Goal: Task Accomplishment & Management: Manage account settings

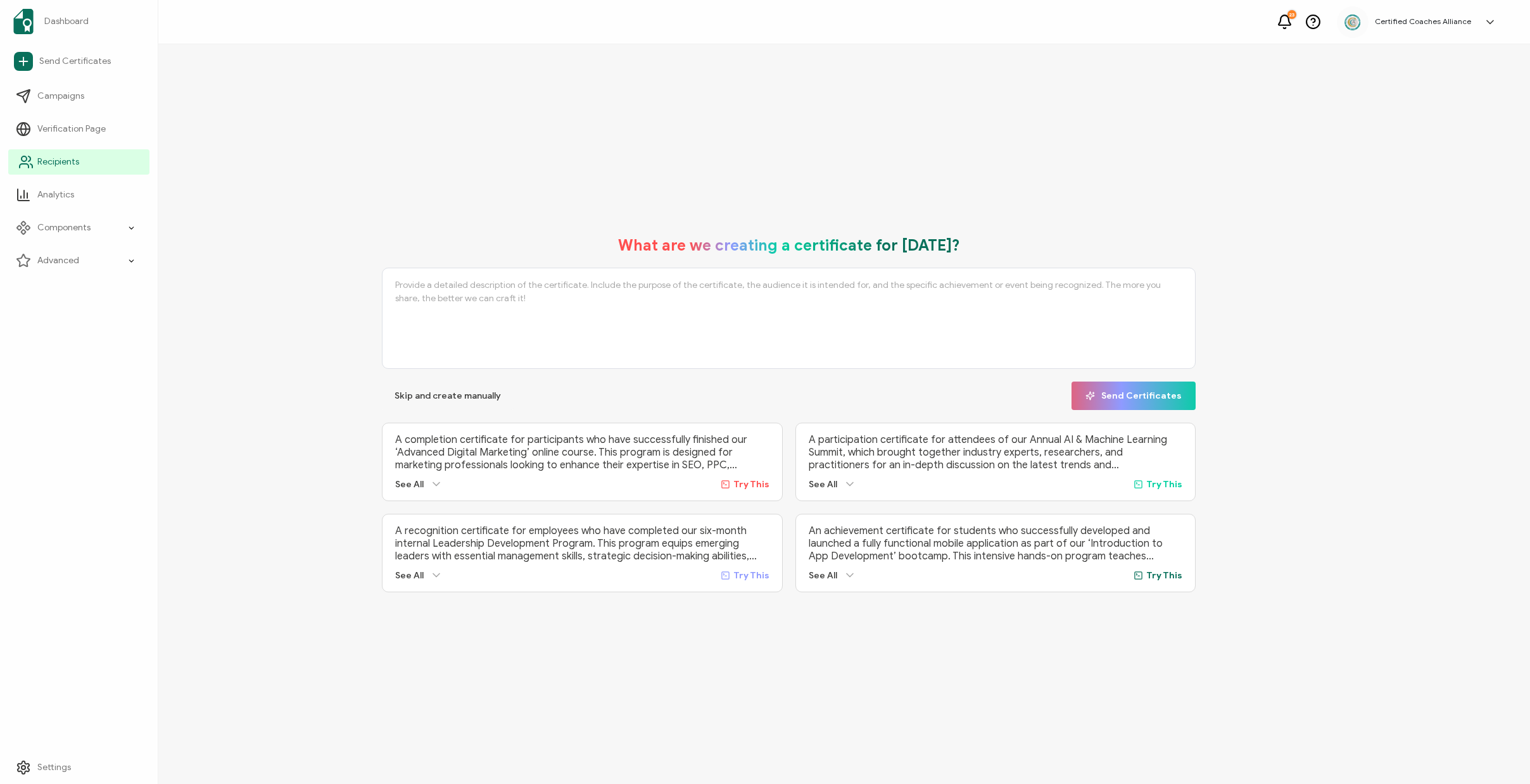
click at [54, 163] on span "Recipients" at bounding box center [58, 161] width 42 height 12
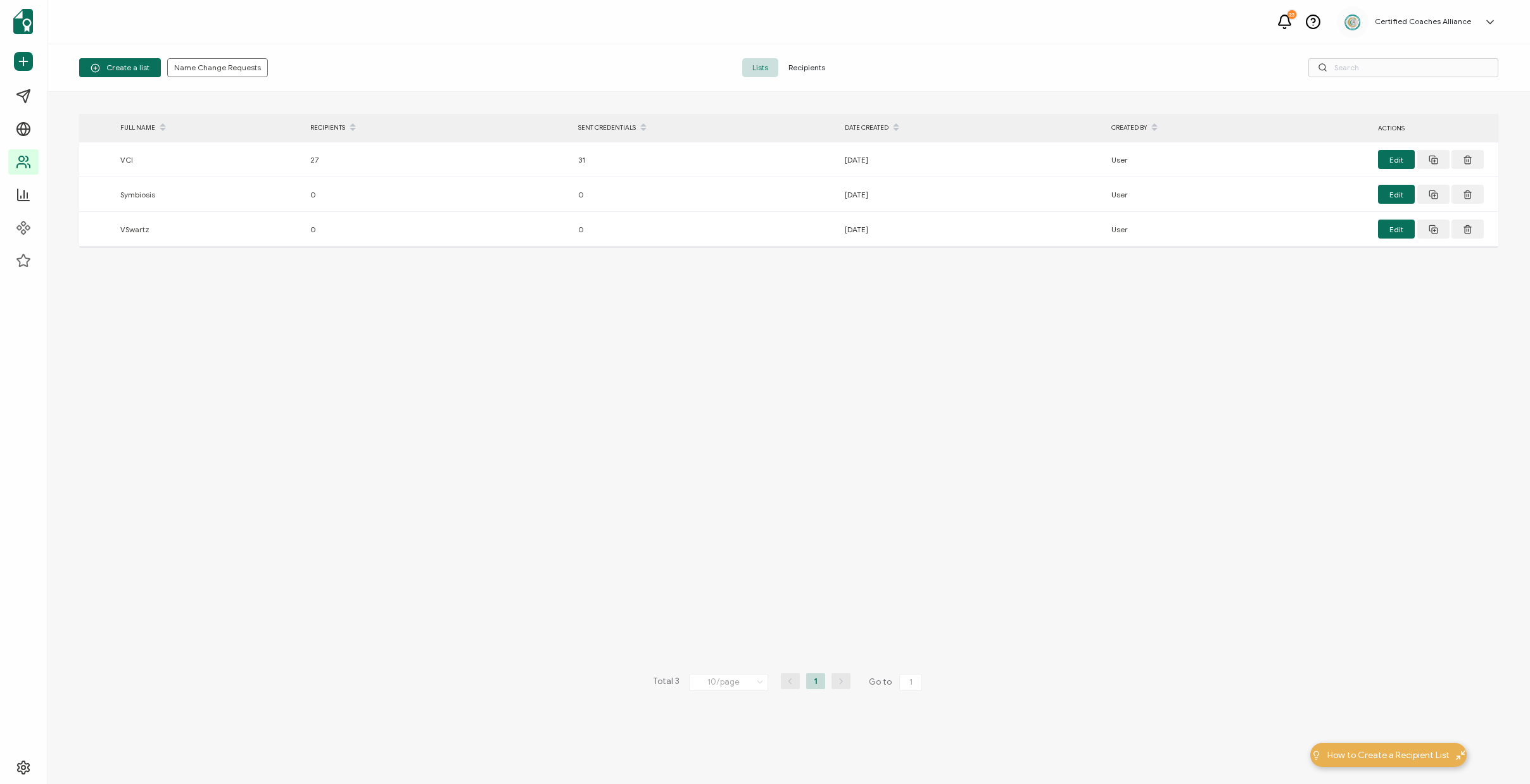
click at [807, 73] on span "Recipients" at bounding box center [807, 68] width 57 height 19
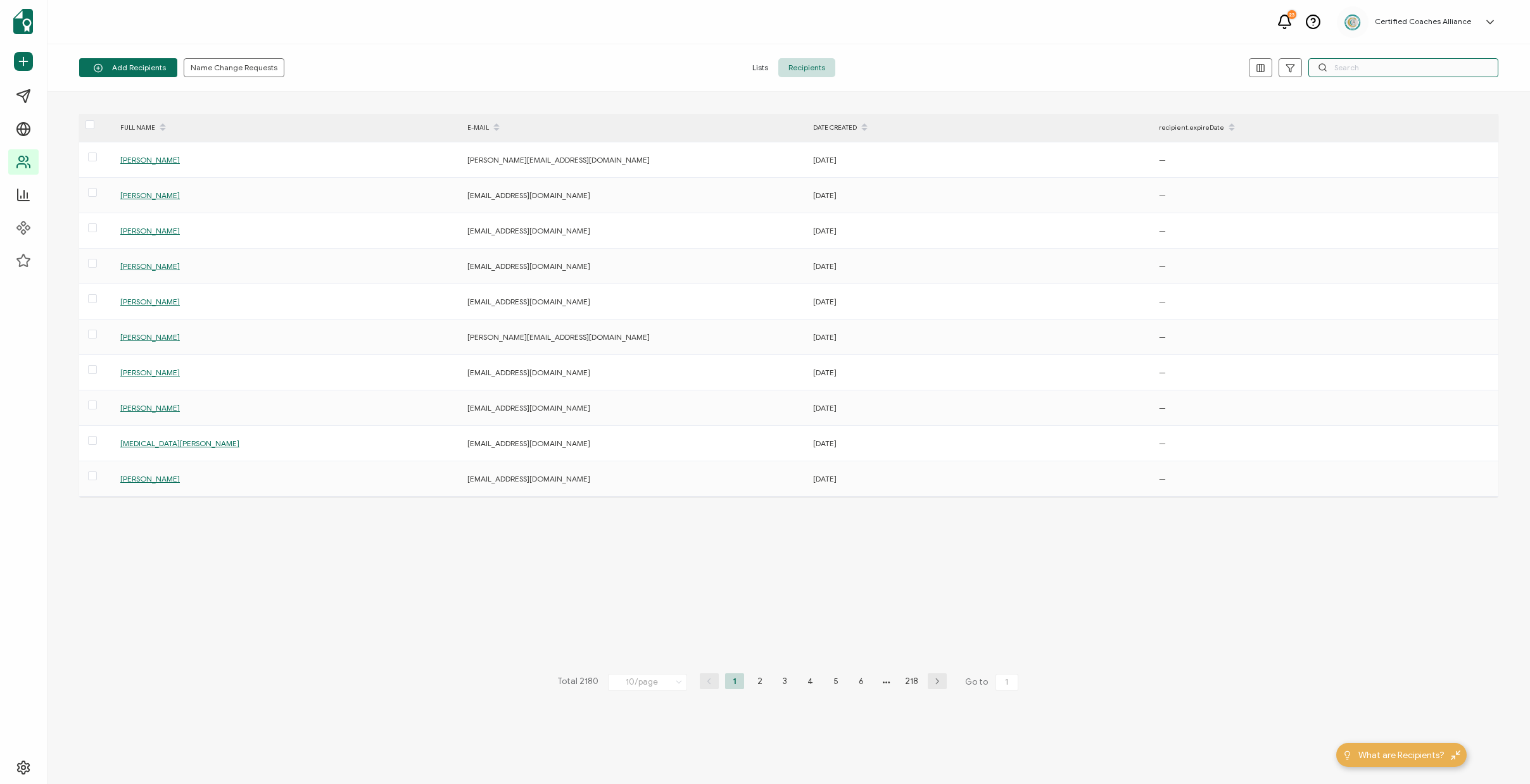
click at [1368, 71] on input "text" at bounding box center [1403, 68] width 190 height 19
paste input "[EMAIL_ADDRESS][DOMAIN_NAME]"
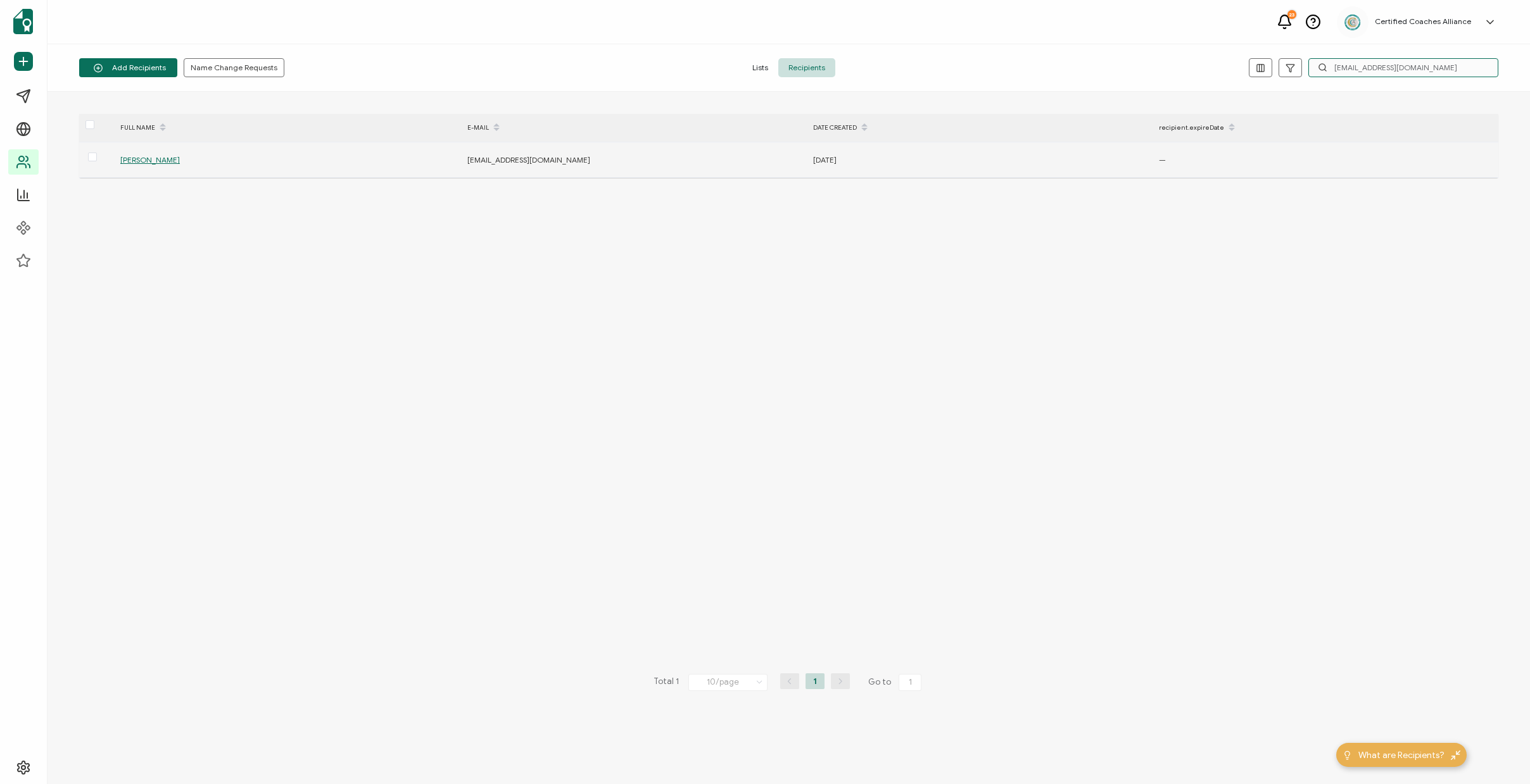
type input "[EMAIL_ADDRESS][DOMAIN_NAME]"
click at [145, 159] on span "[PERSON_NAME]" at bounding box center [150, 159] width 59 height 10
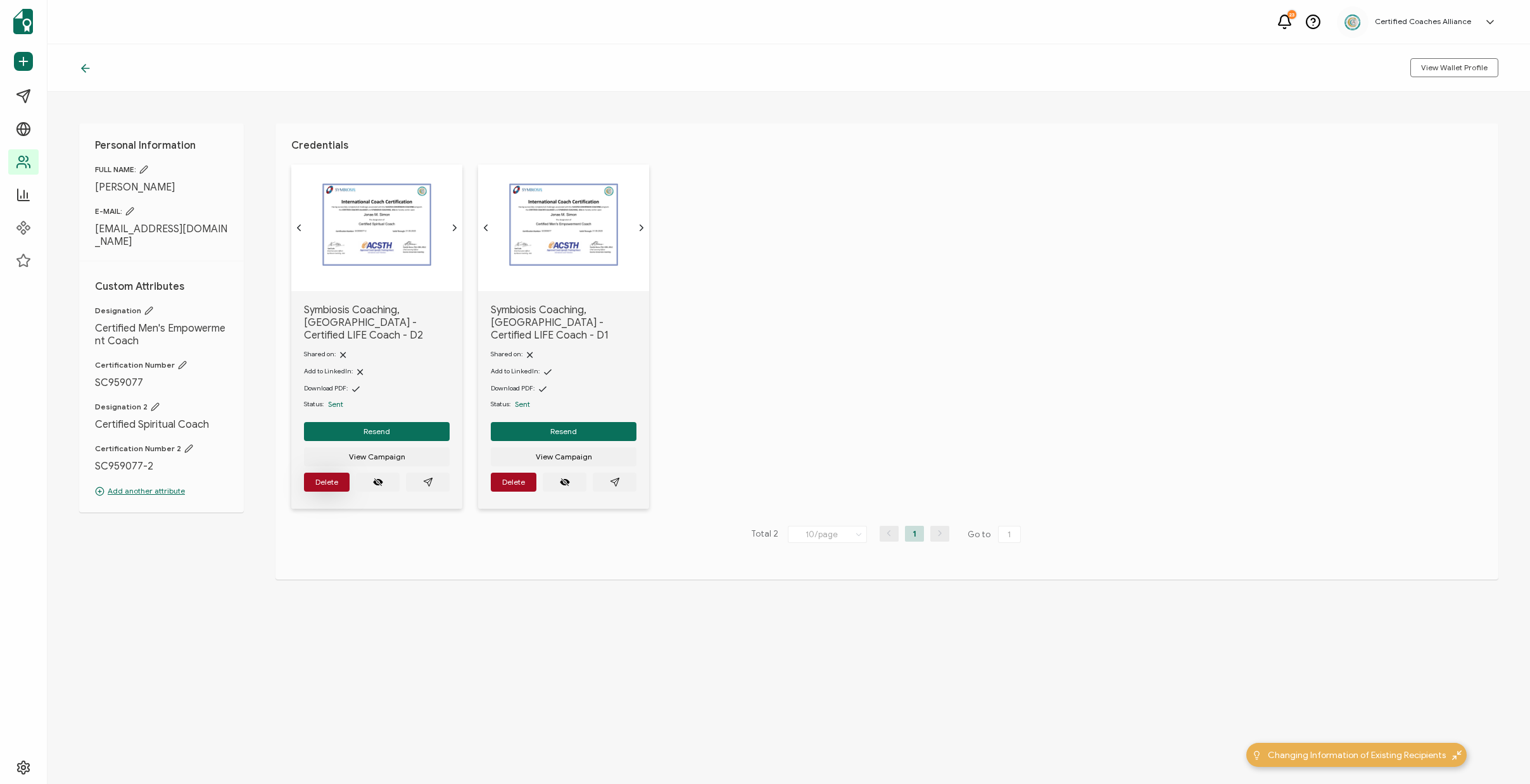
click at [324, 482] on span "Delete" at bounding box center [326, 482] width 23 height 7
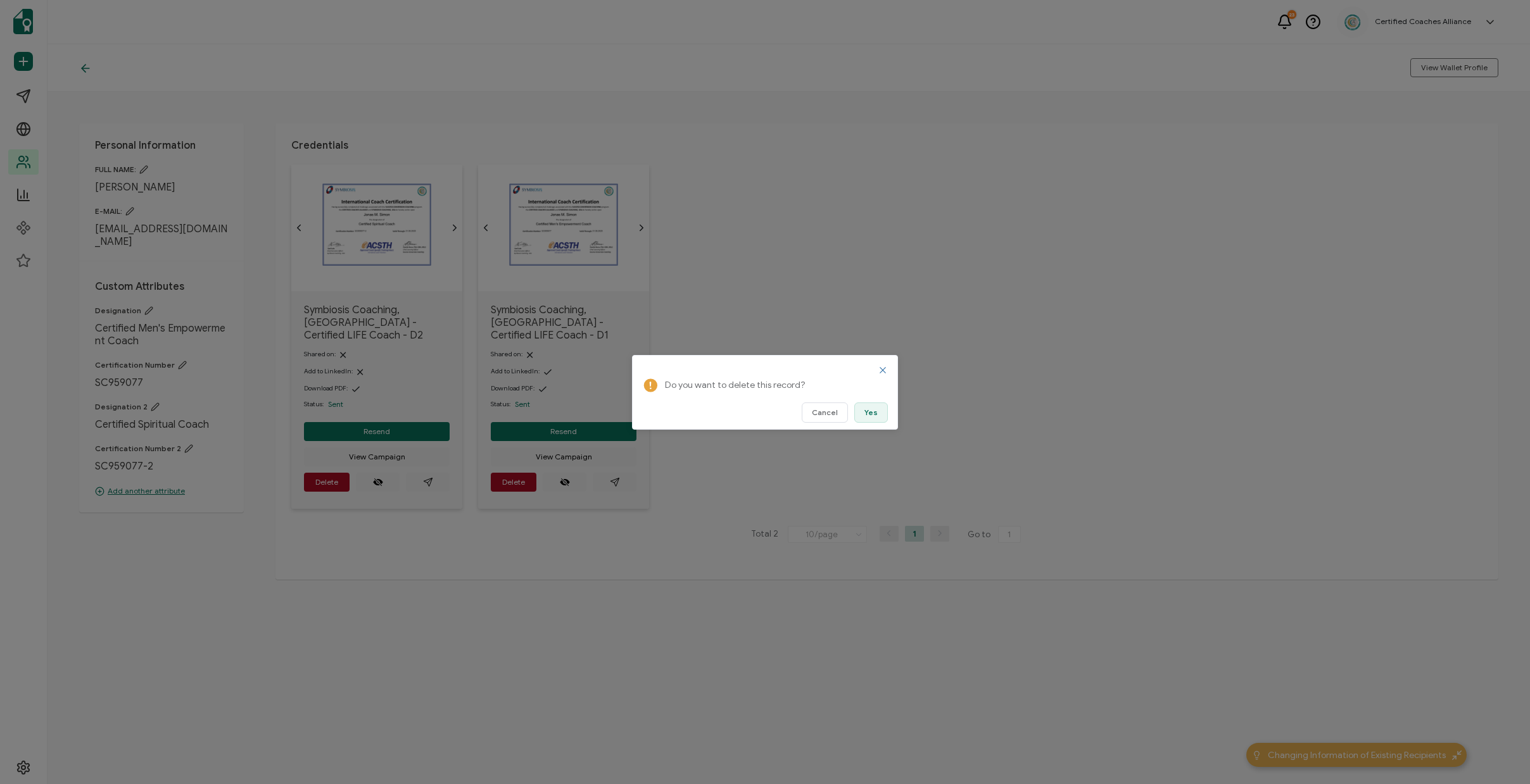
click at [882, 413] on button "Yes" at bounding box center [871, 413] width 34 height 21
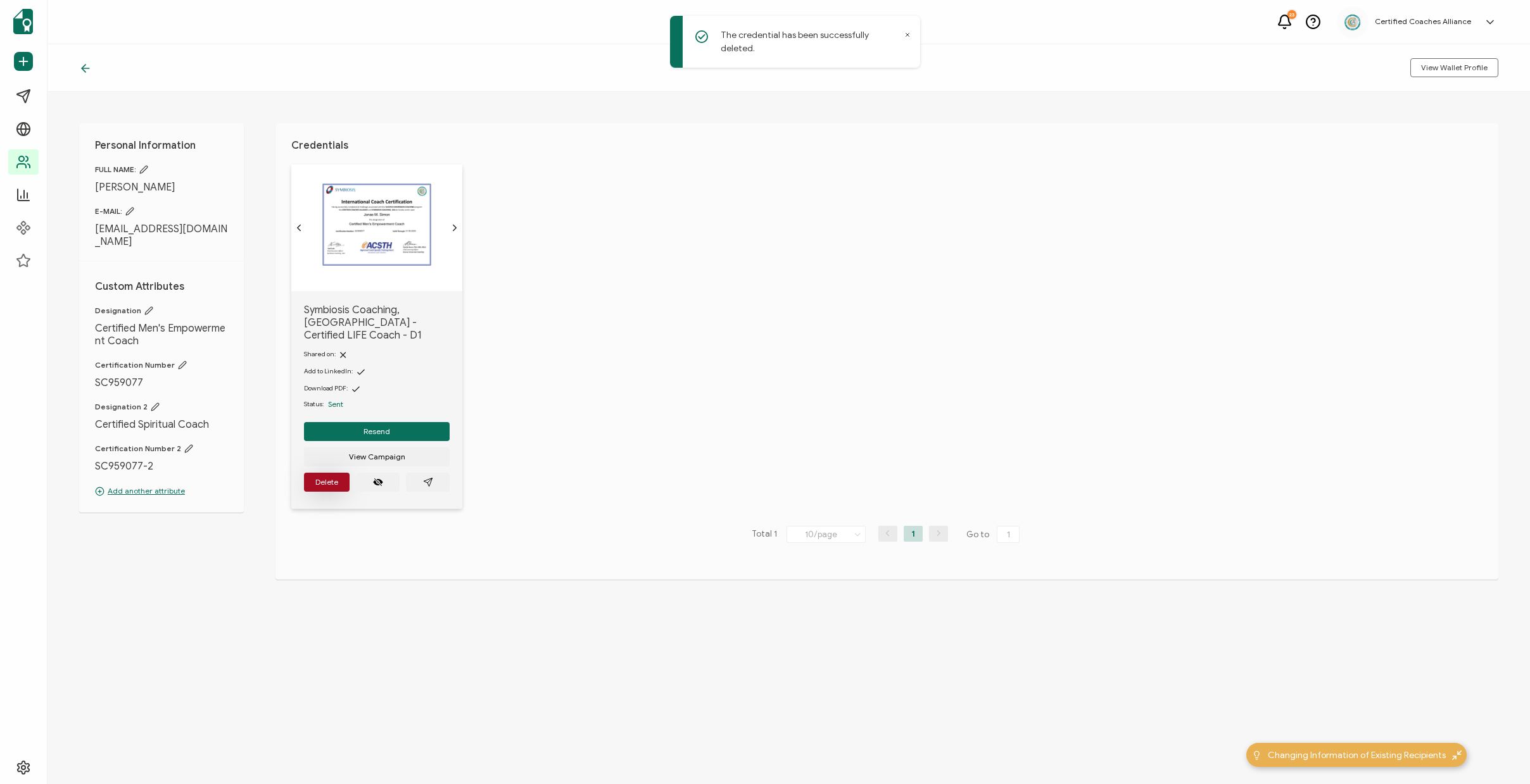
click at [328, 479] on span "Delete" at bounding box center [326, 482] width 23 height 7
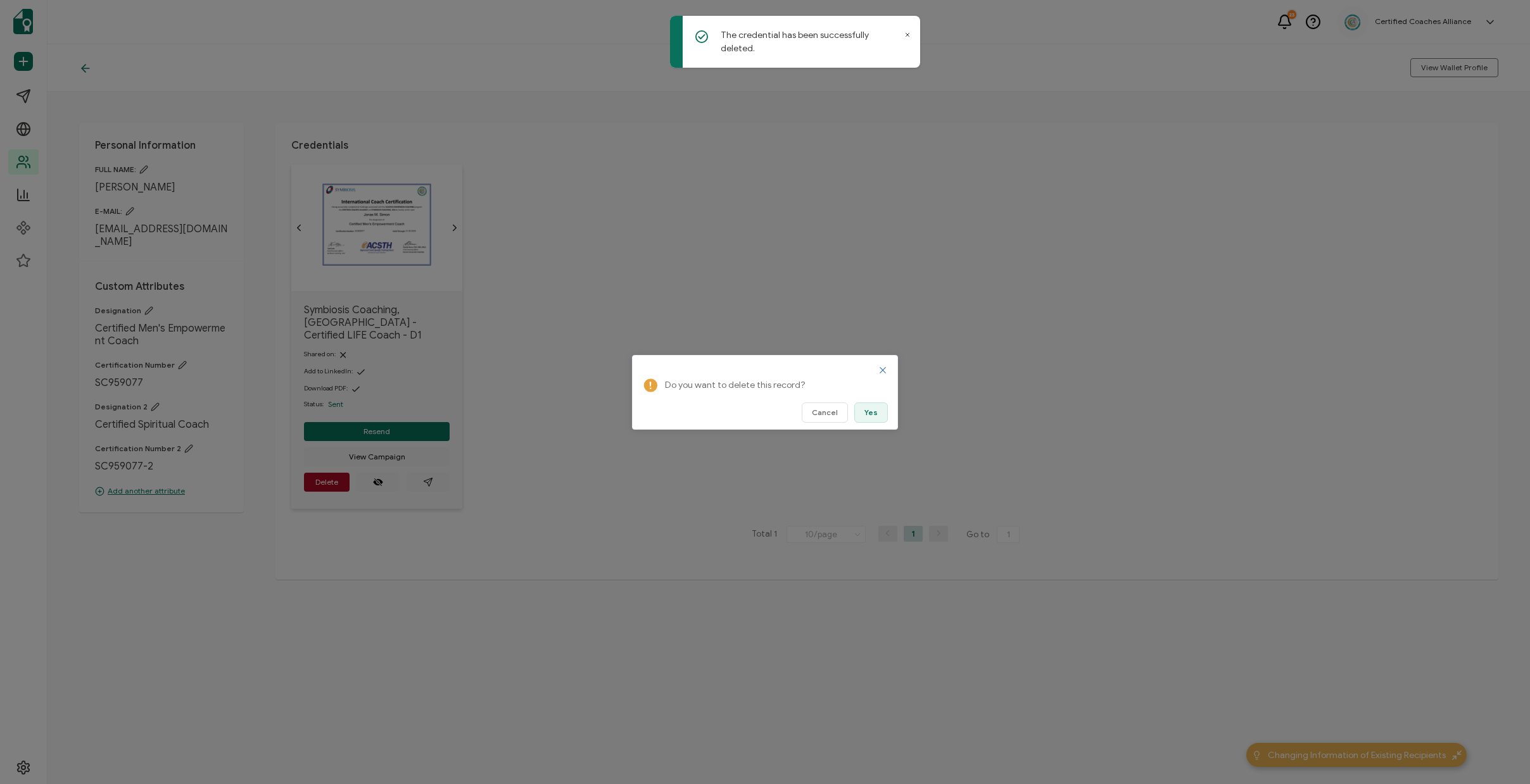
click at [878, 415] on button "Yes" at bounding box center [871, 413] width 34 height 21
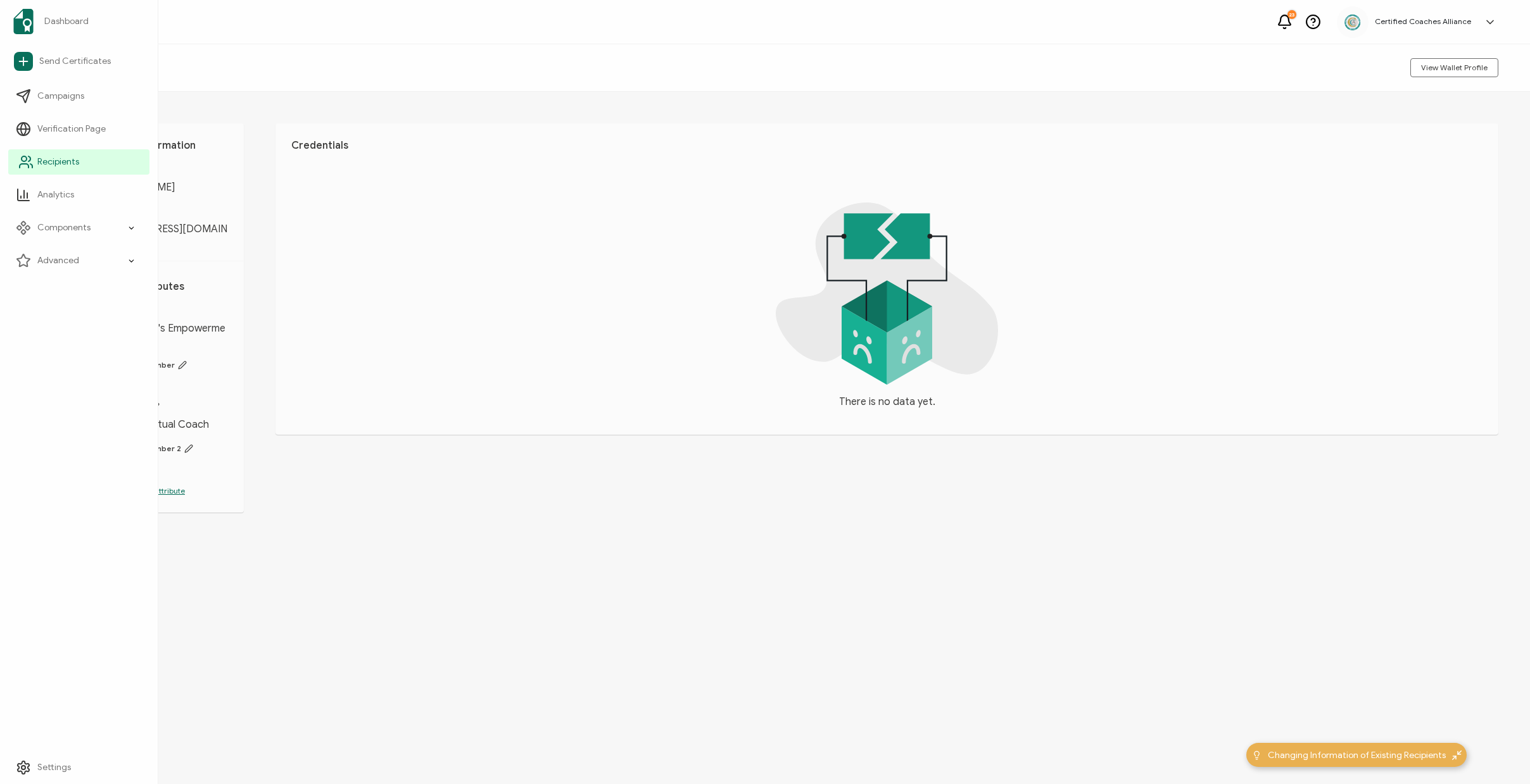
click at [65, 163] on span "Recipients" at bounding box center [58, 161] width 42 height 12
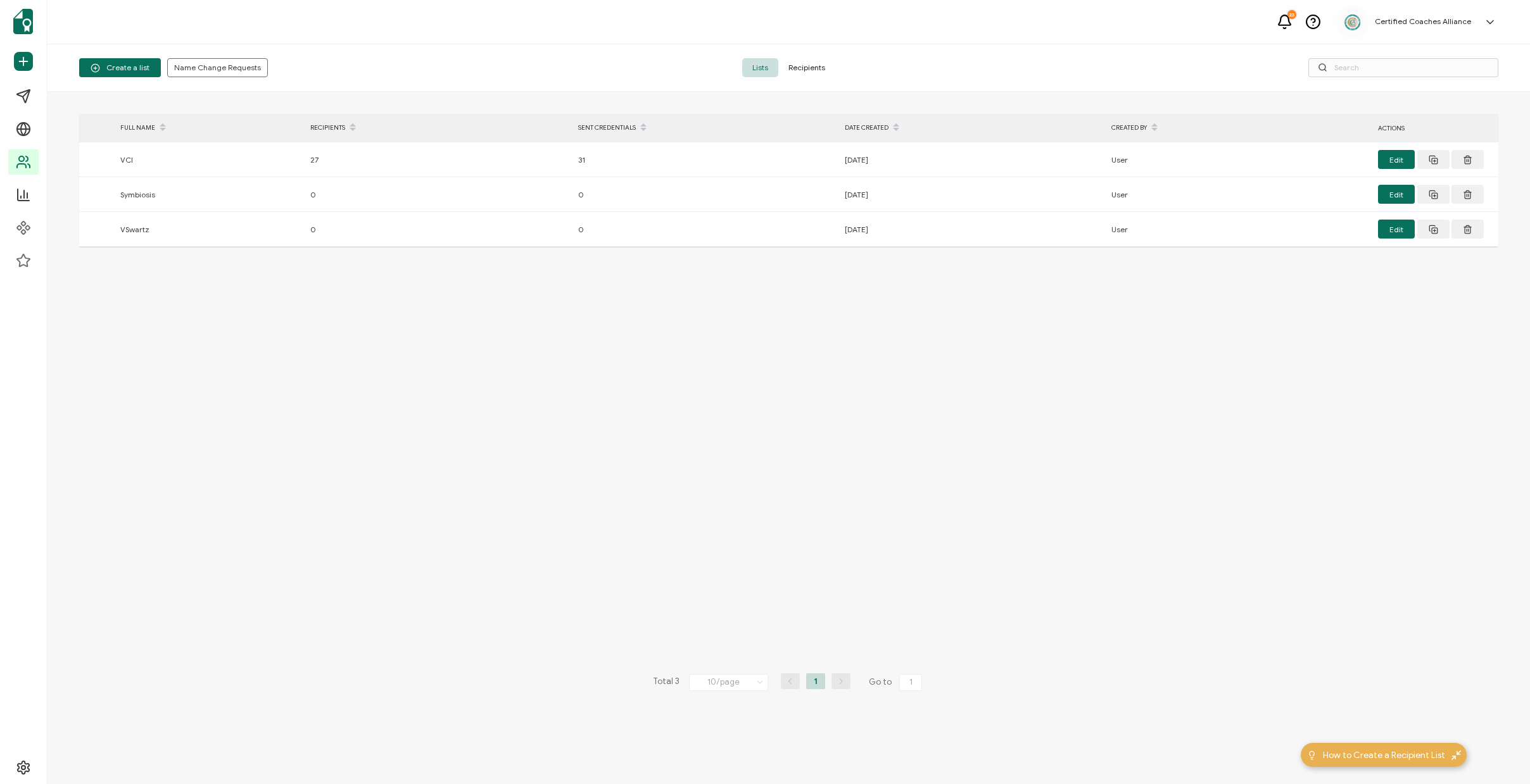
click at [808, 71] on span "Recipients" at bounding box center [807, 68] width 57 height 19
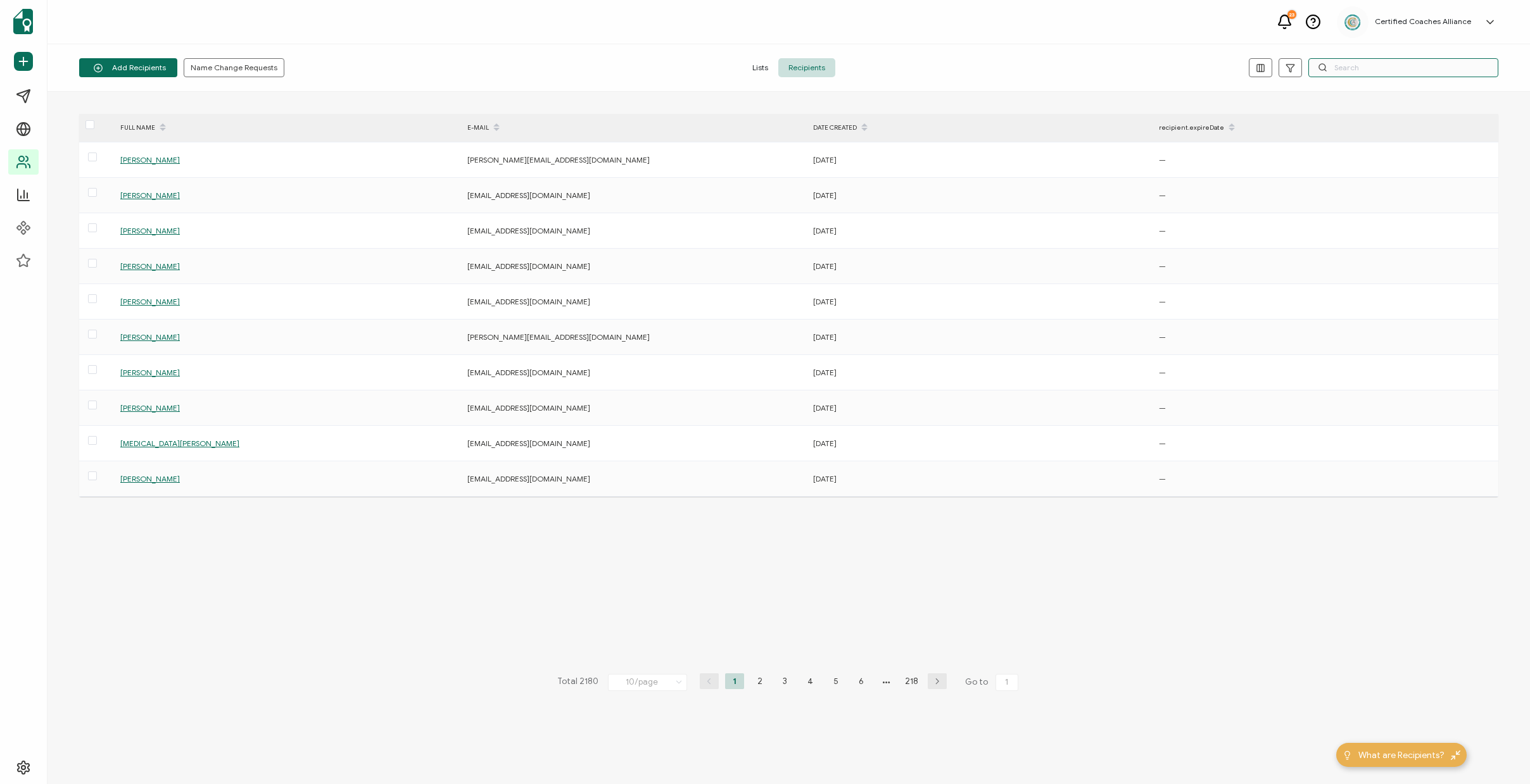
click at [1367, 70] on input "text" at bounding box center [1403, 68] width 190 height 19
paste input "[EMAIL_ADDRESS][DOMAIN_NAME]"
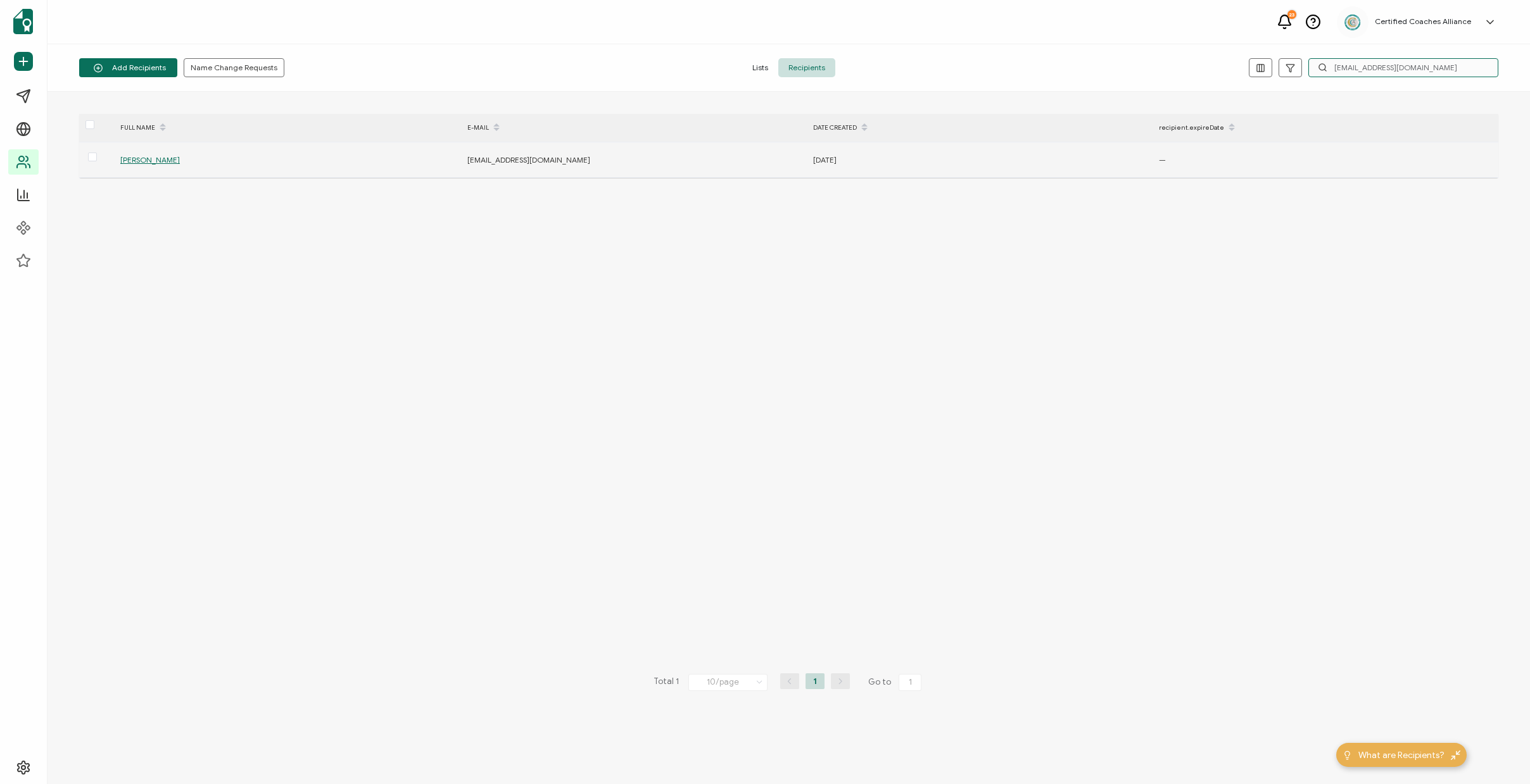
type input "[EMAIL_ADDRESS][DOMAIN_NAME]"
click at [159, 159] on span "[PERSON_NAME]" at bounding box center [150, 159] width 59 height 10
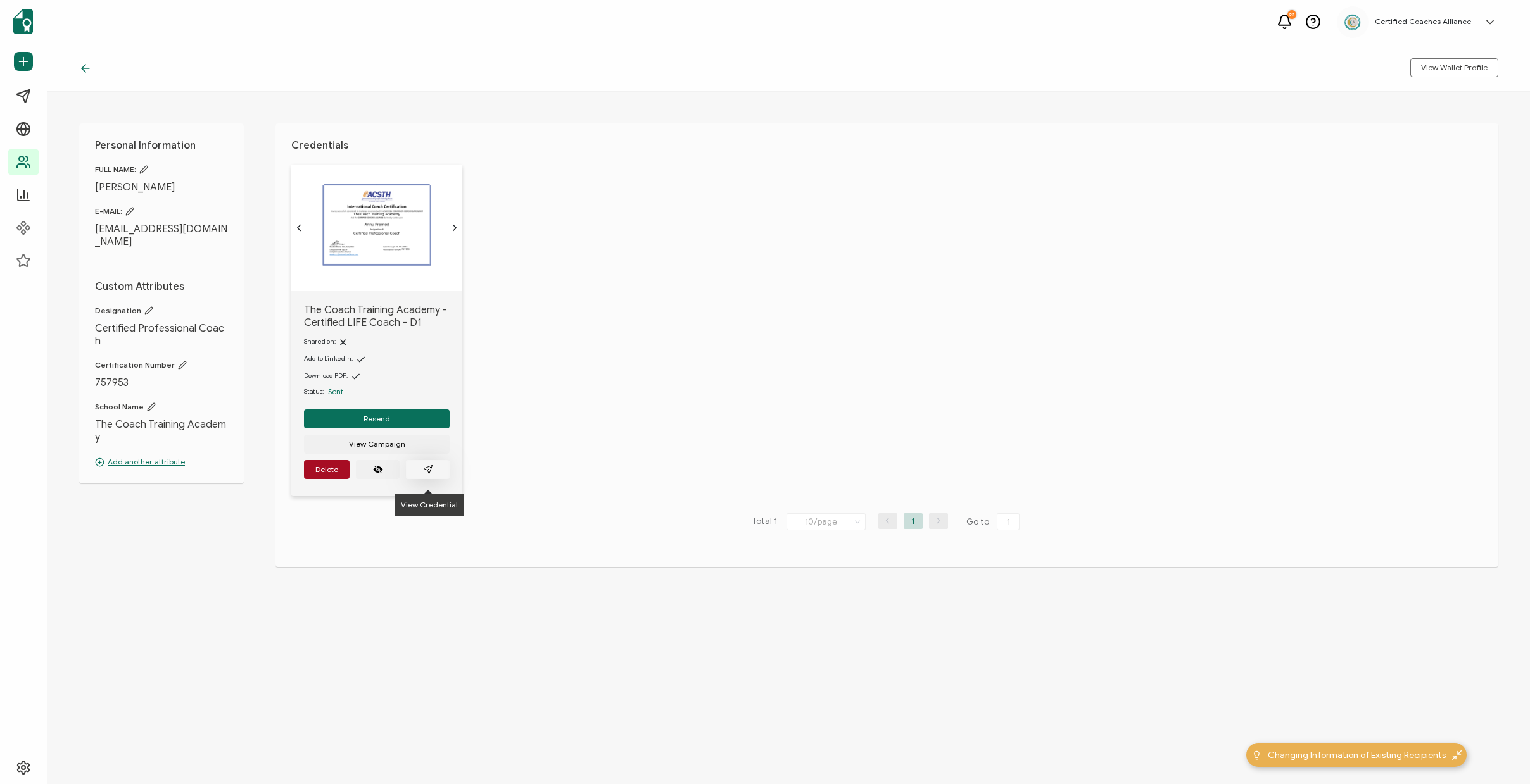
click at [425, 475] on icon "paper plane outline" at bounding box center [428, 470] width 10 height 10
click at [336, 473] on span "Delete" at bounding box center [326, 470] width 23 height 7
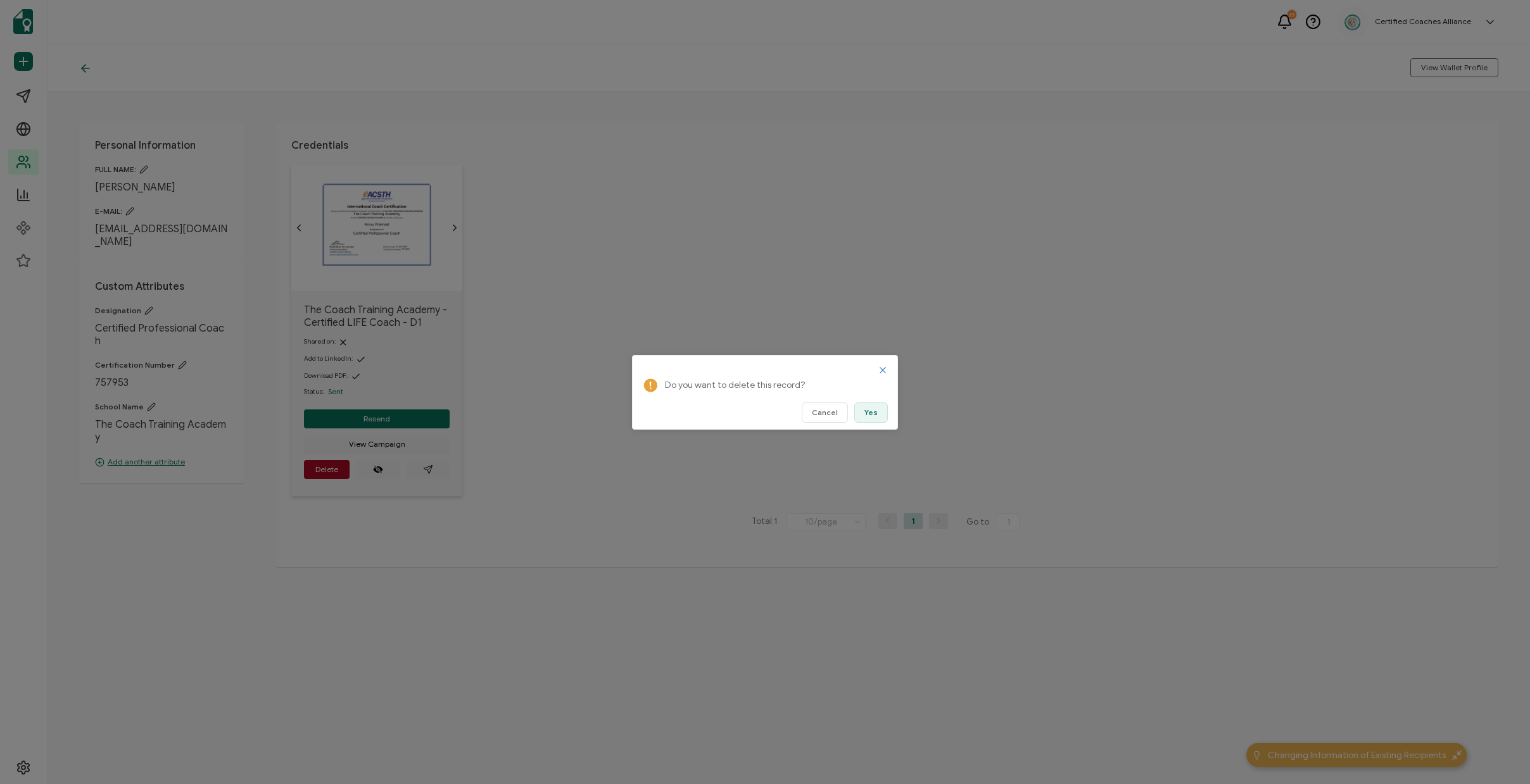
click at [870, 411] on span "Yes" at bounding box center [871, 413] width 13 height 7
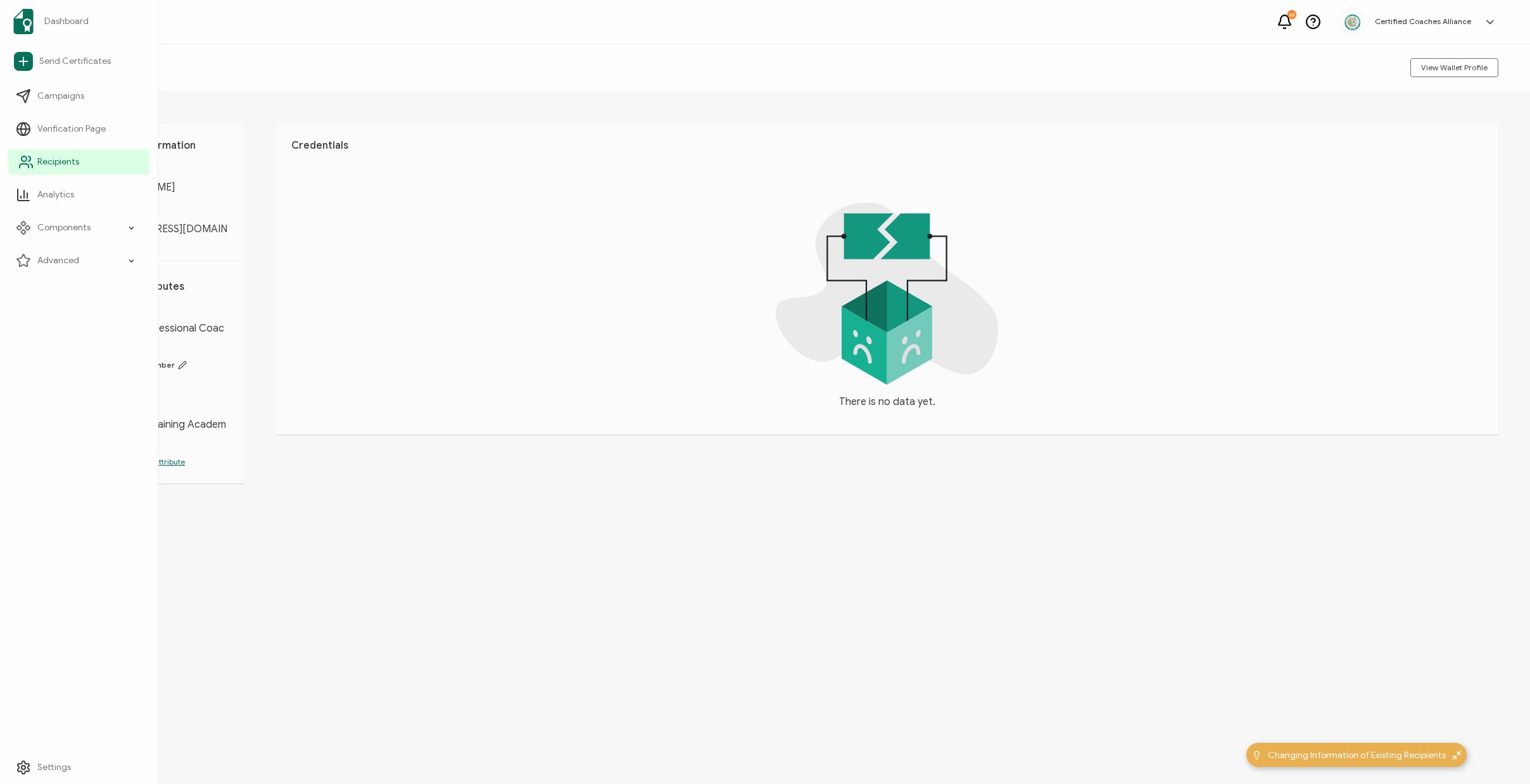
click at [68, 159] on span "Recipients" at bounding box center [58, 161] width 42 height 12
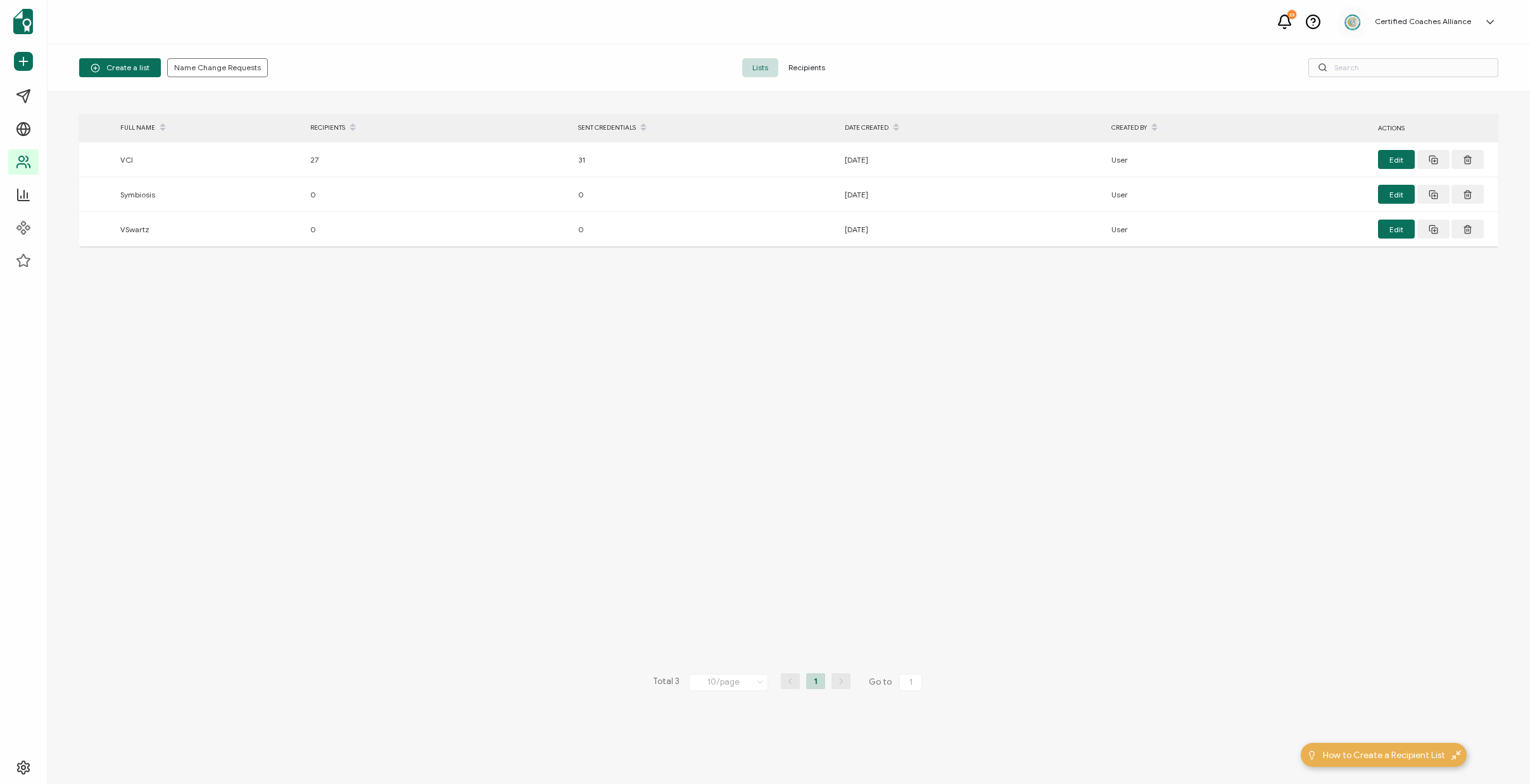
click at [821, 71] on span "Recipients" at bounding box center [807, 68] width 57 height 19
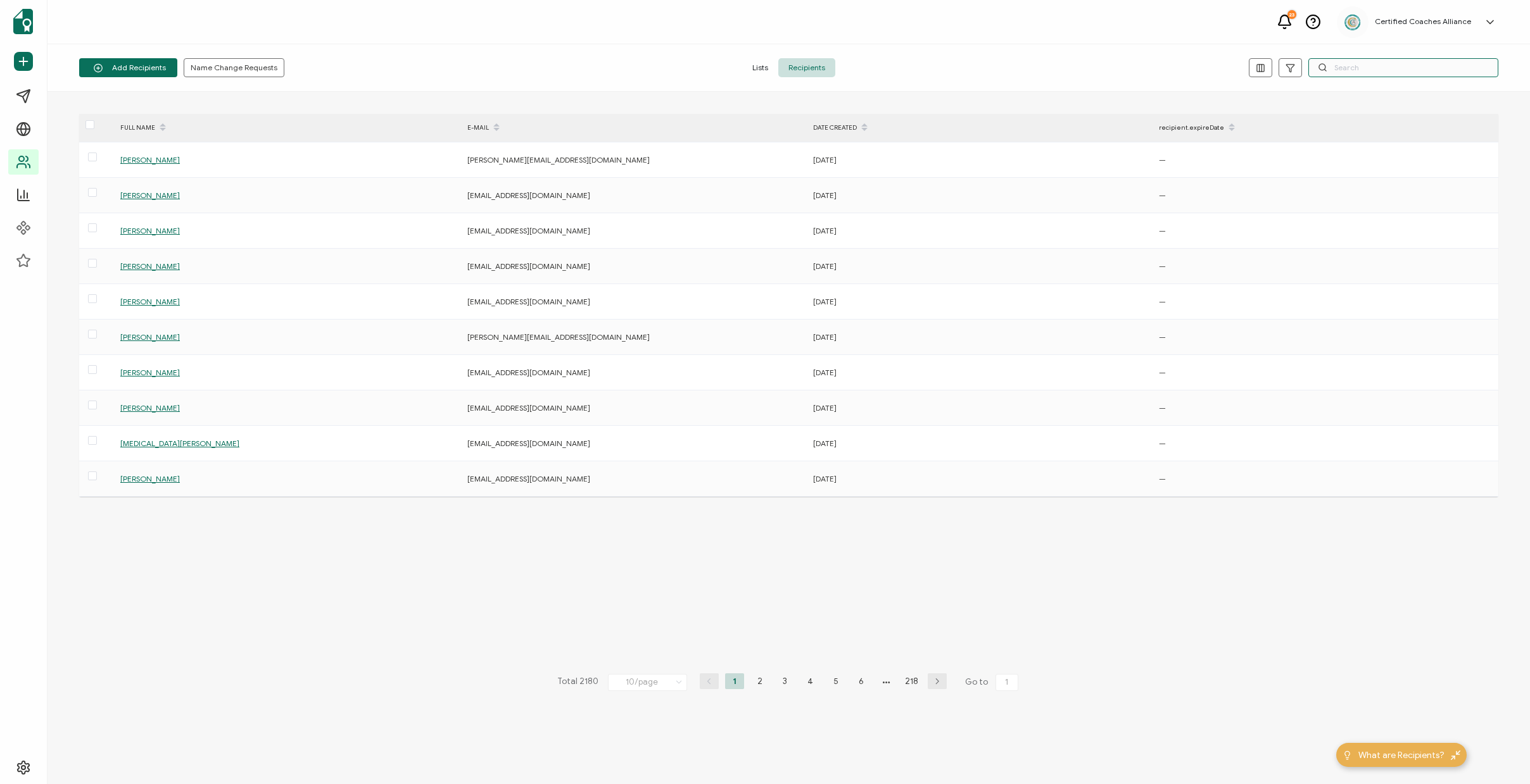
click at [1370, 68] on input "text" at bounding box center [1403, 68] width 190 height 19
paste input "[EMAIL_ADDRESS][DOMAIN_NAME]"
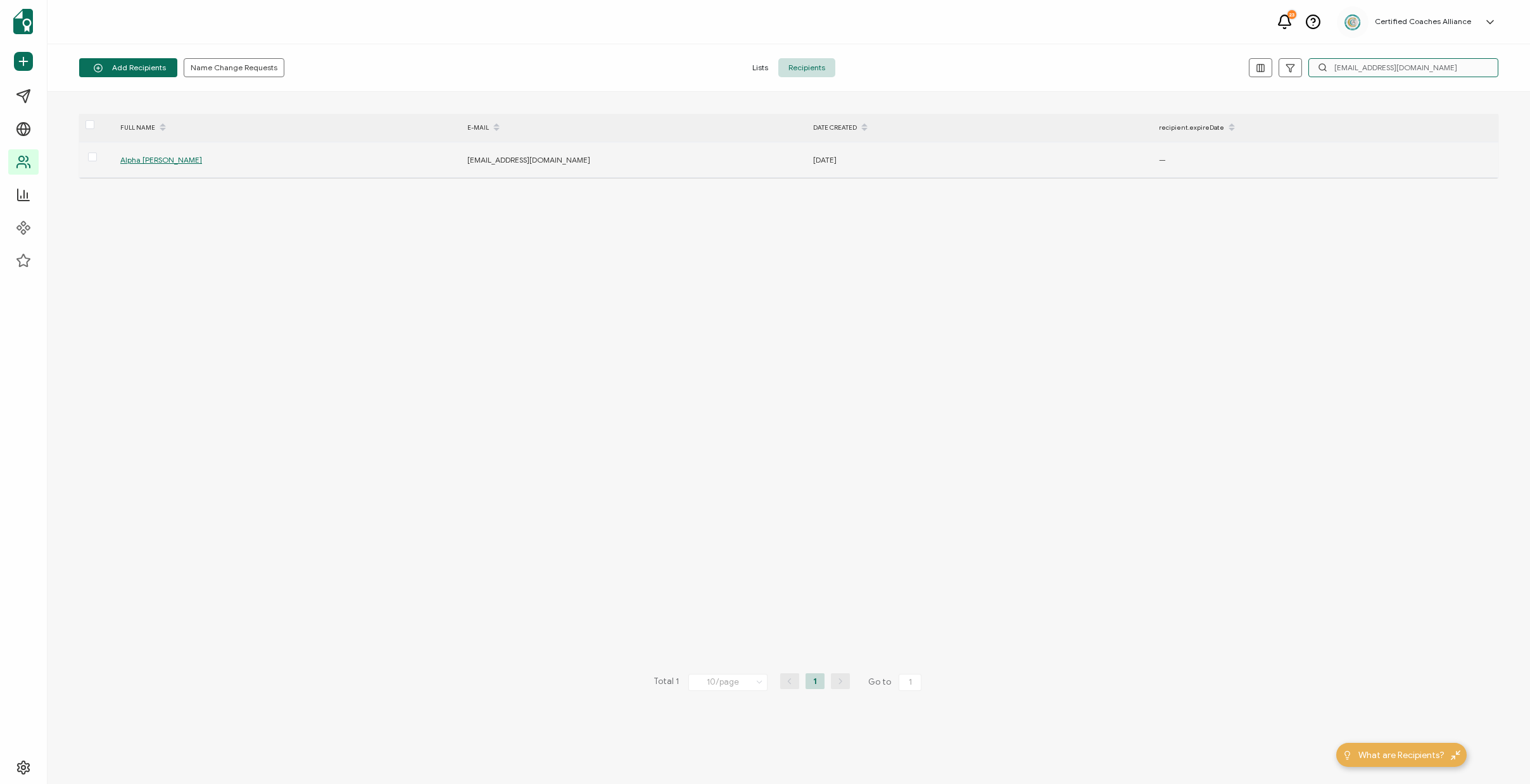
type input "[EMAIL_ADDRESS][DOMAIN_NAME]"
click at [146, 163] on span "Alpha [PERSON_NAME]" at bounding box center [161, 159] width 82 height 10
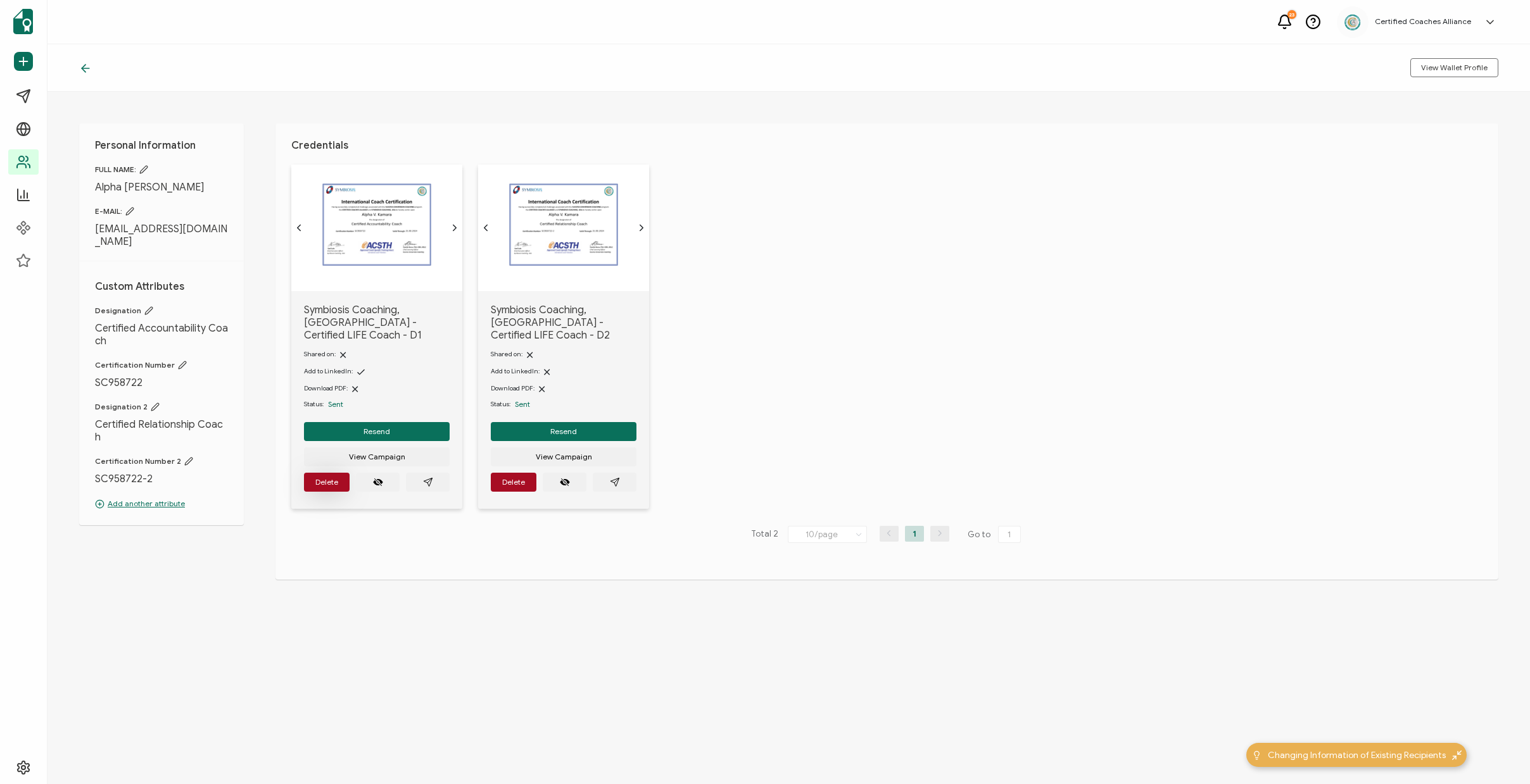
click at [325, 479] on span "Delete" at bounding box center [326, 482] width 23 height 7
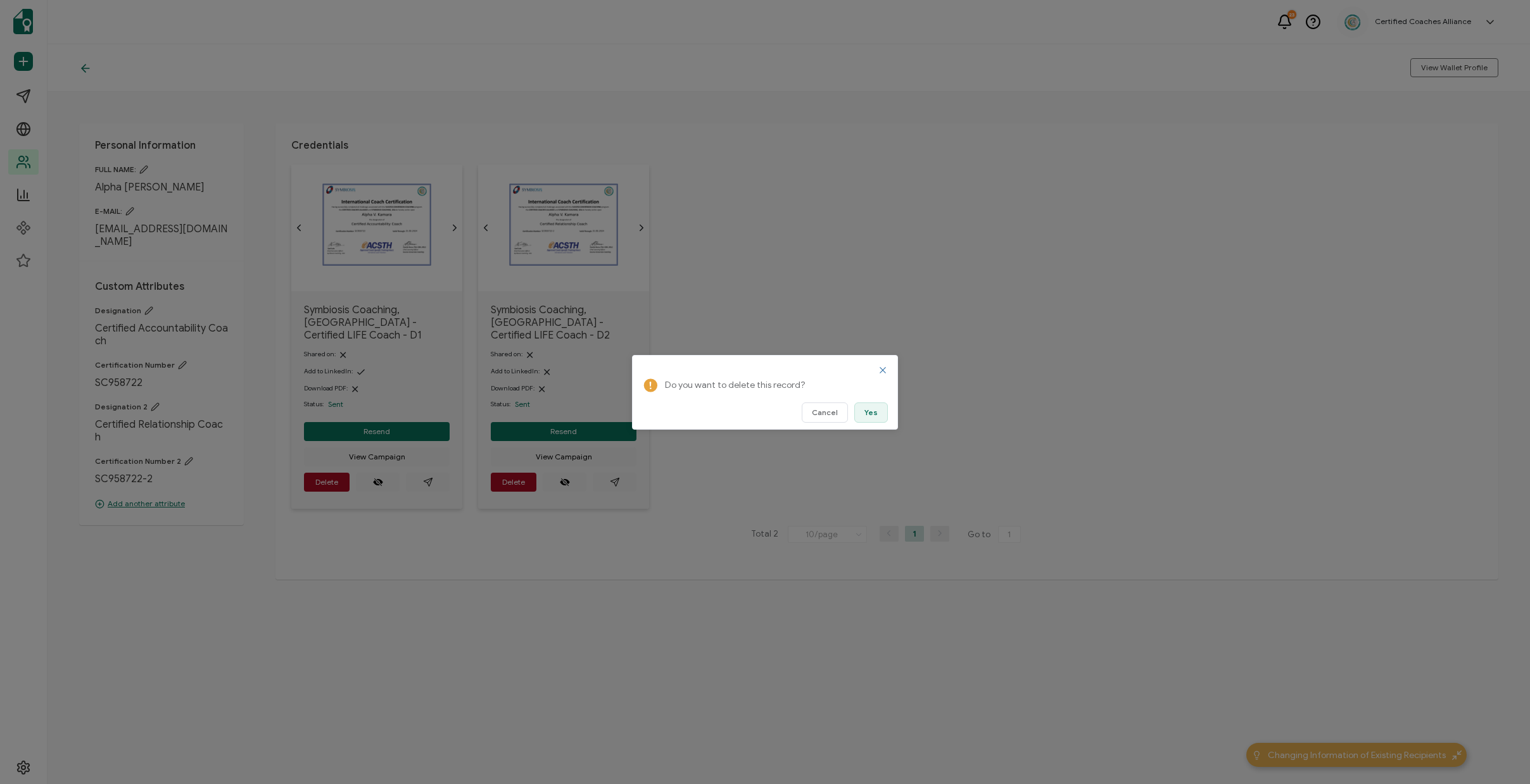
click at [880, 407] on button "Yes" at bounding box center [871, 413] width 34 height 21
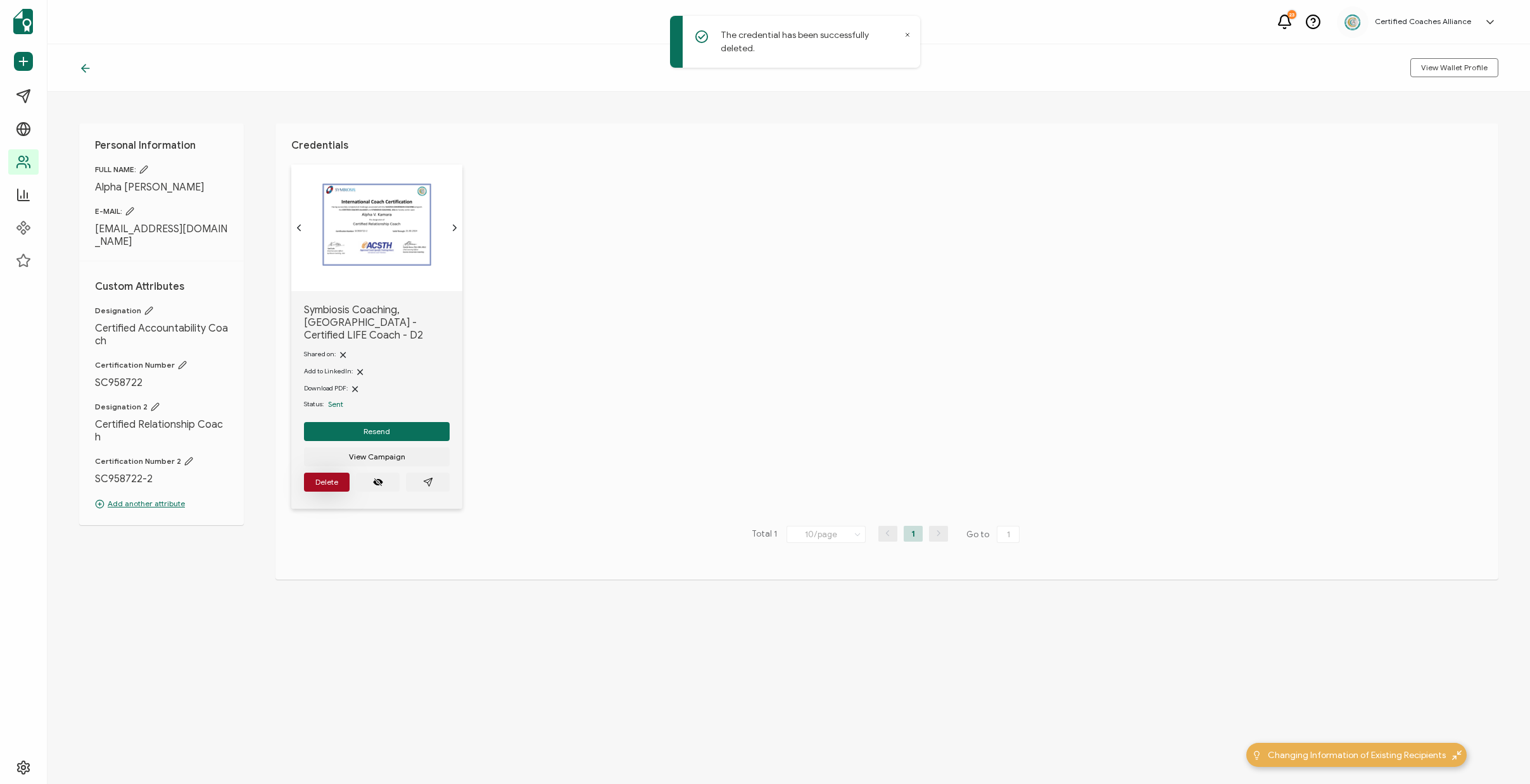
click at [338, 476] on button "Delete" at bounding box center [327, 482] width 46 height 19
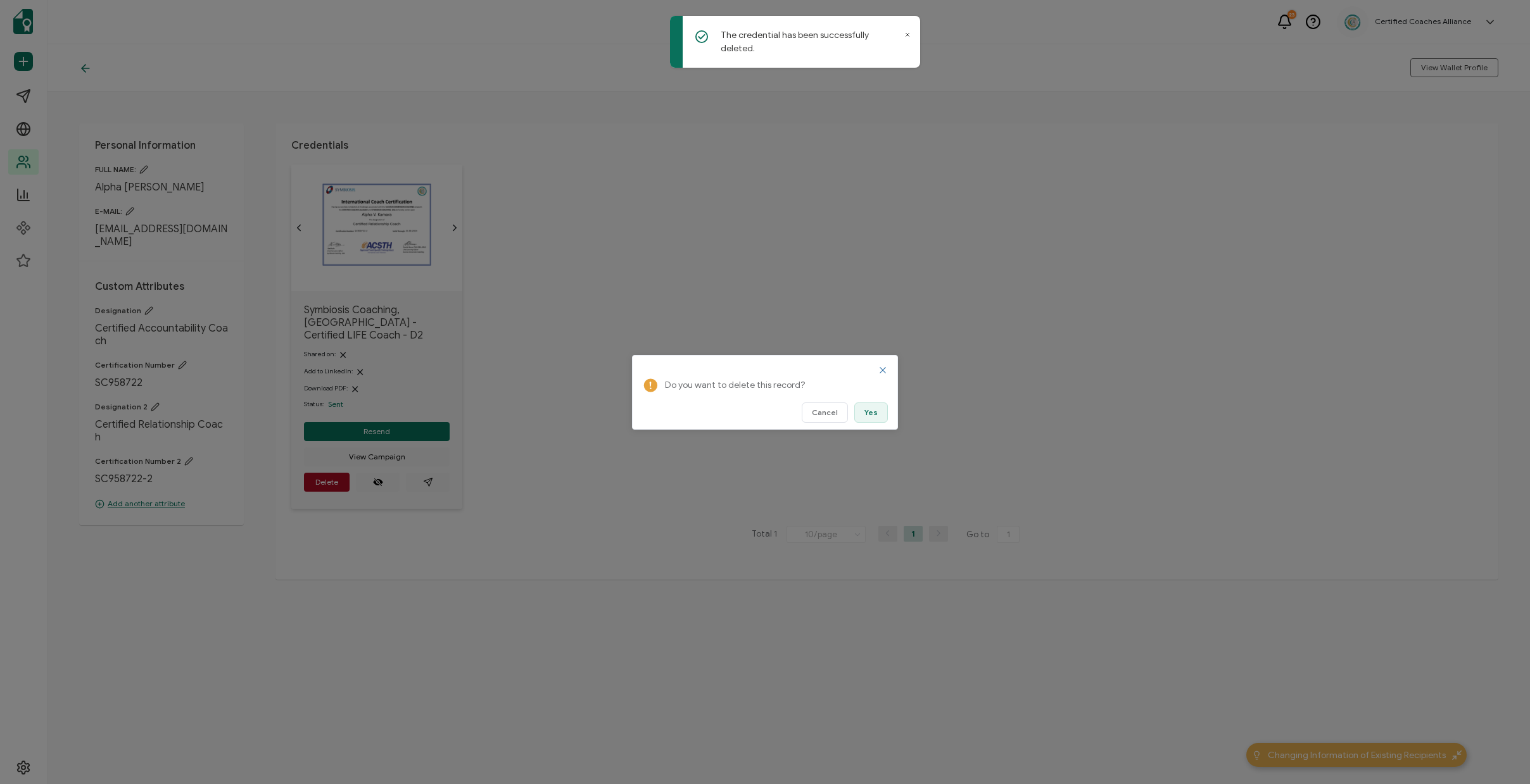
click at [870, 413] on span "Yes" at bounding box center [871, 413] width 13 height 7
